Goal: Information Seeking & Learning: Compare options

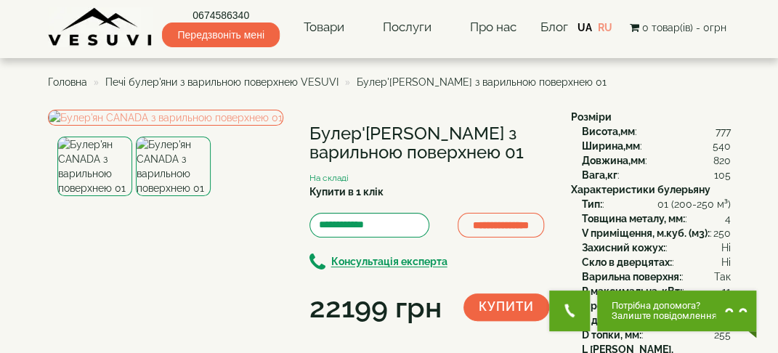
click at [236, 84] on span "Печі булер'яни з варильною поверхнею VESUVI" at bounding box center [221, 82] width 233 height 12
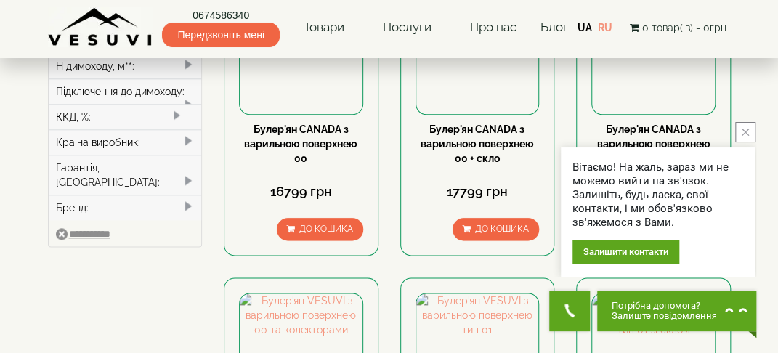
scroll to position [654, 0]
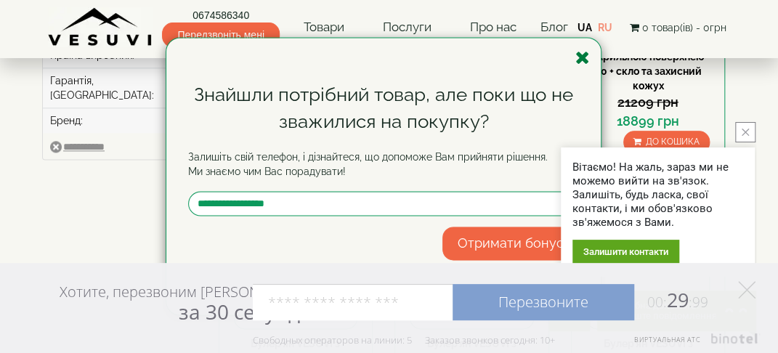
click at [589, 57] on div "Знайшли потрібний товар, але поки що не зважилися на покупку? Залишіть свій тел…" at bounding box center [383, 176] width 434 height 277
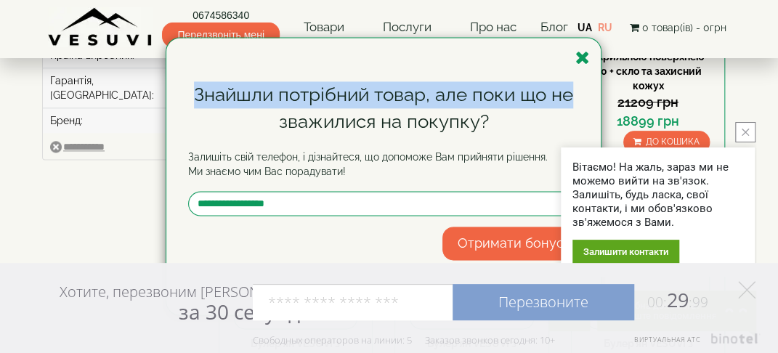
click at [745, 133] on icon "close button" at bounding box center [745, 132] width 7 height 7
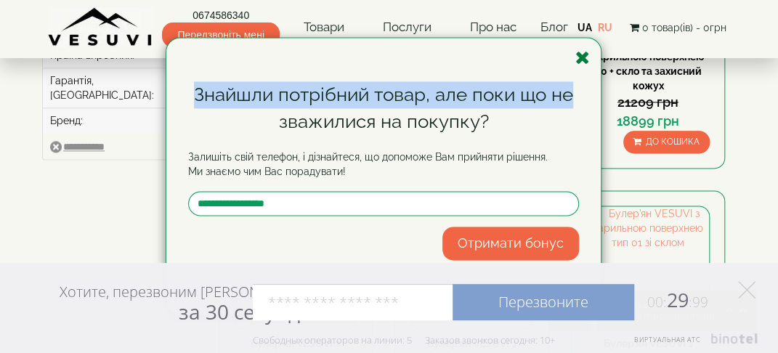
click at [580, 57] on icon "button" at bounding box center [582, 58] width 15 height 18
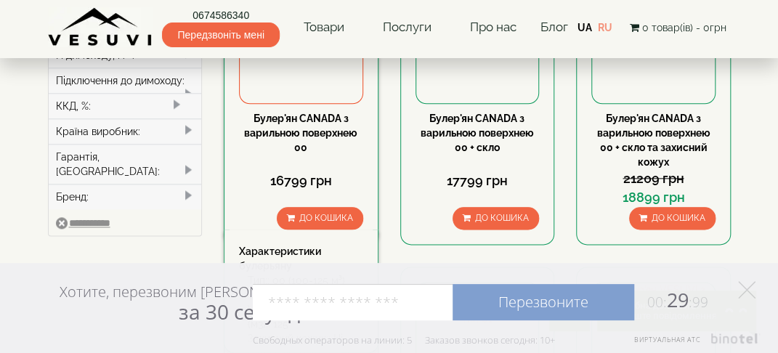
scroll to position [363, 0]
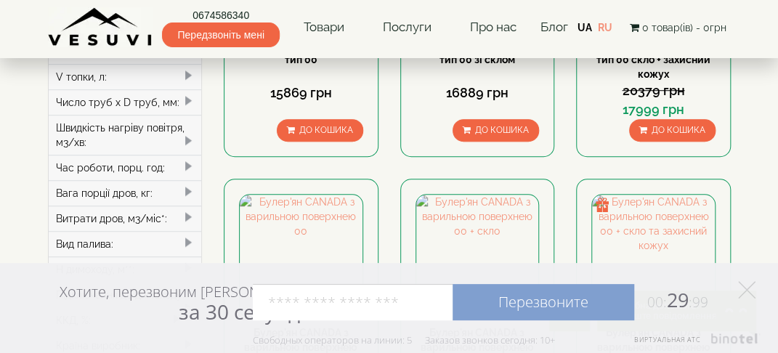
click at [750, 280] on div "Хотите, перезвоним Вам за 30 секунд? Перезвоните 00: 29 :99 Например: 067 000 0…" at bounding box center [389, 308] width 778 height 90
click at [746, 289] on polygon at bounding box center [746, 289] width 17 height 17
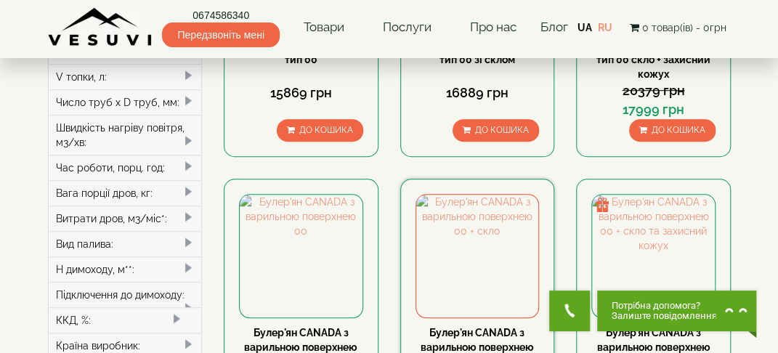
scroll to position [436, 0]
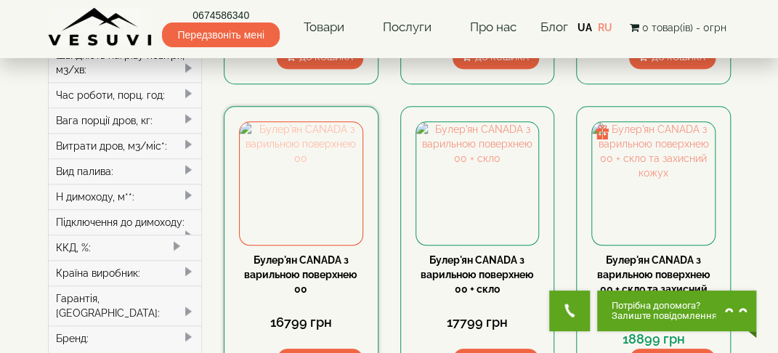
click at [315, 190] on img at bounding box center [301, 183] width 123 height 123
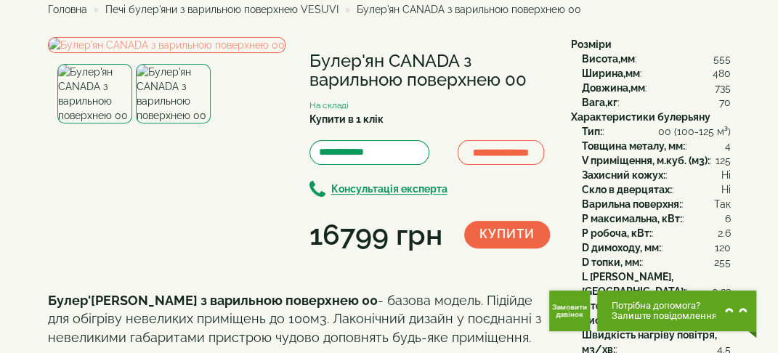
drag, startPoint x: 12, startPoint y: 65, endPoint x: 787, endPoint y: 21, distance: 775.7
